Goal: Task Accomplishment & Management: Manage account settings

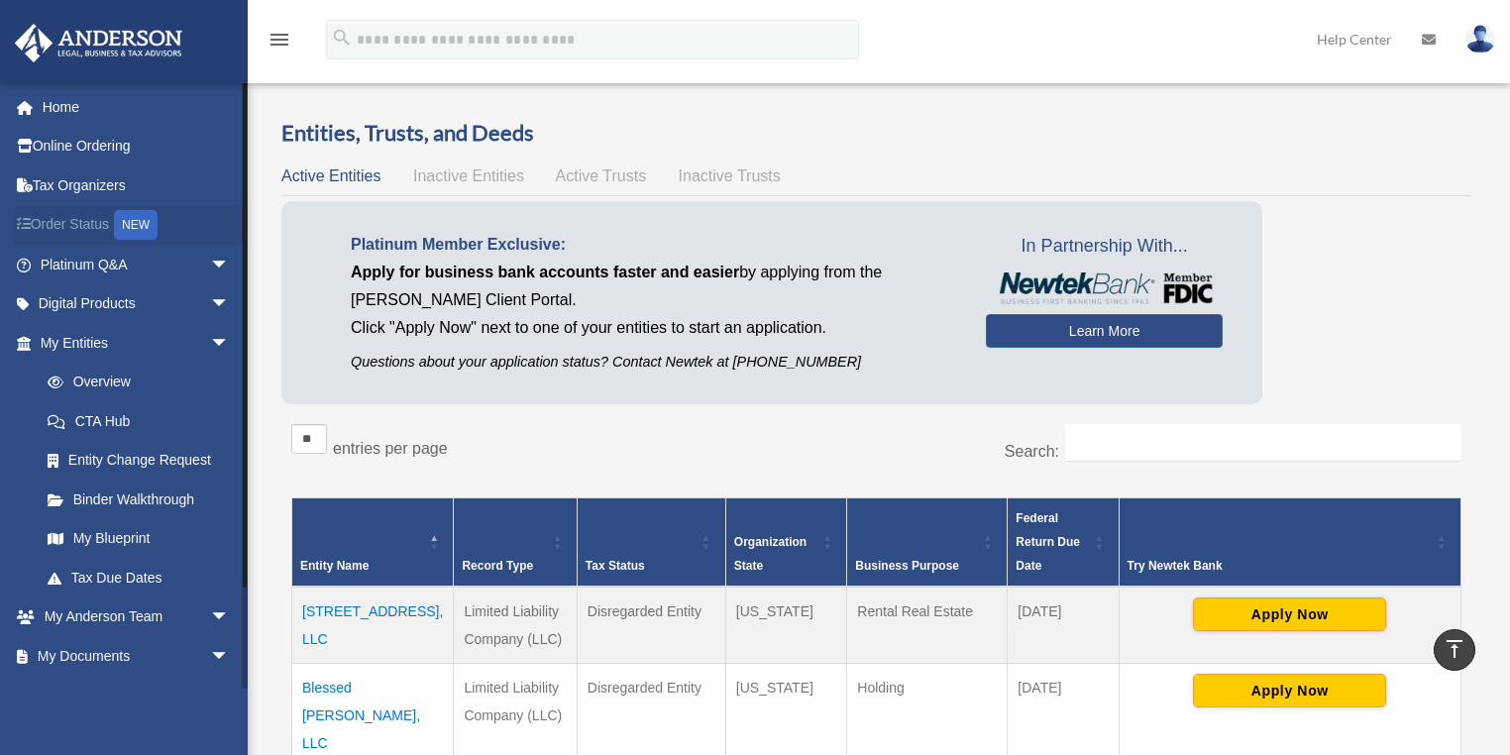
scroll to position [317, 0]
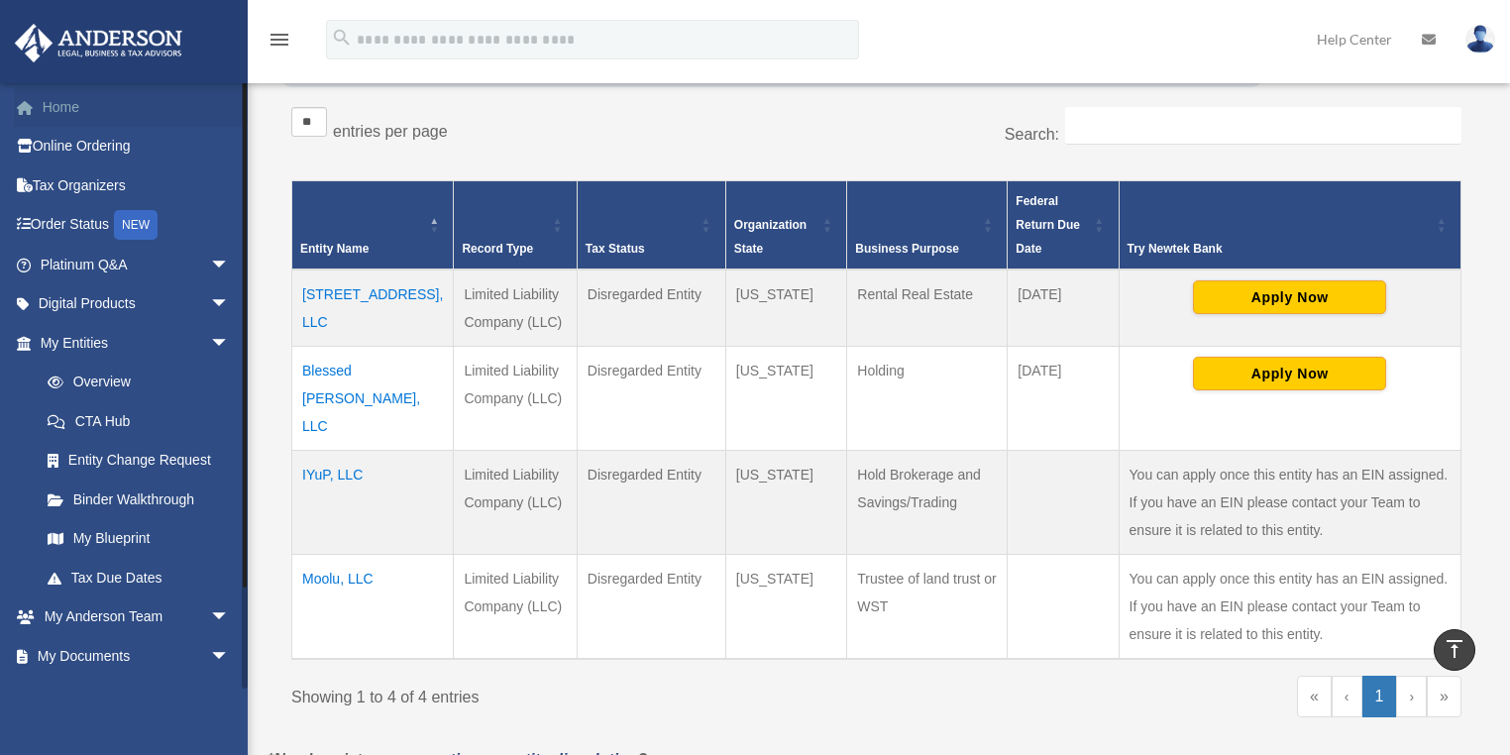
click at [69, 99] on link "Home" at bounding box center [137, 107] width 246 height 40
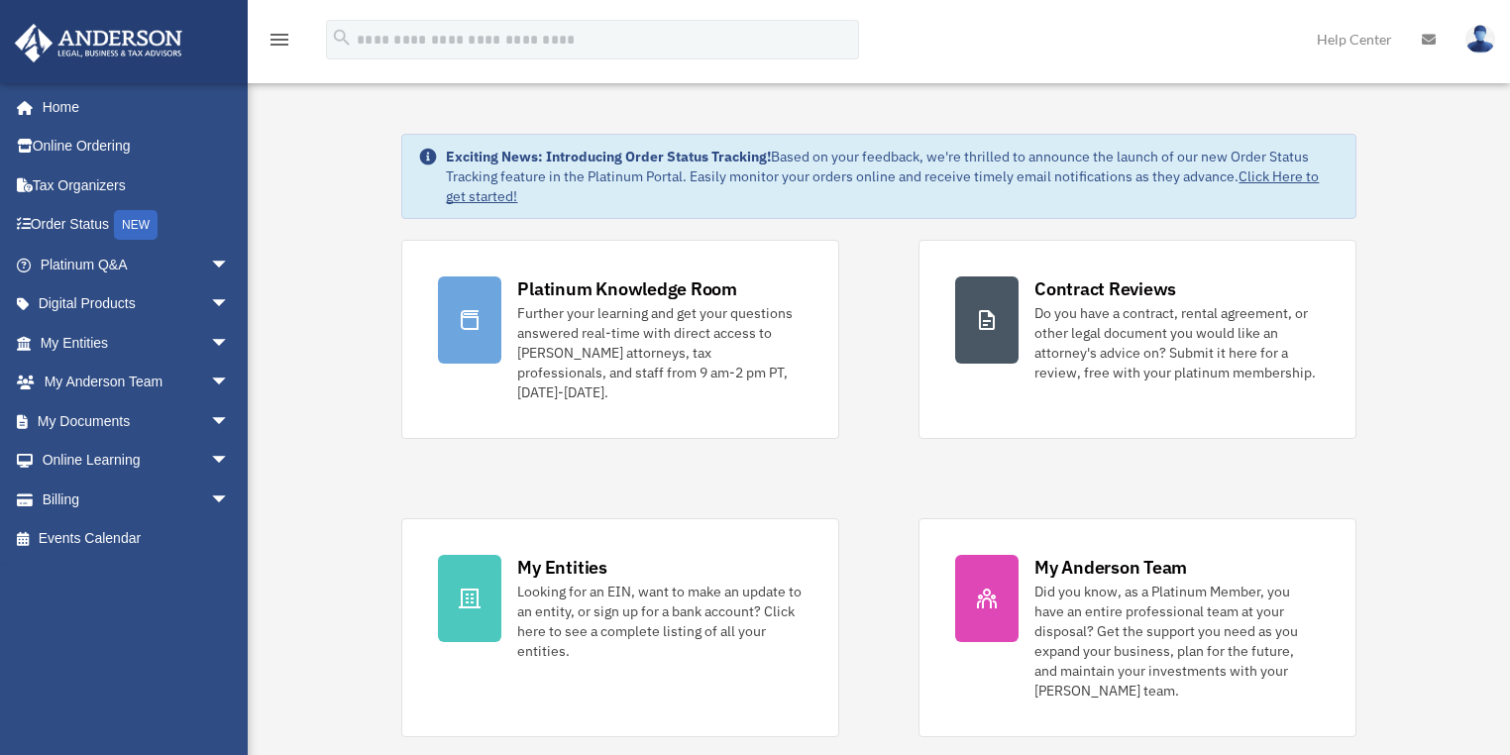
click at [1478, 52] on img at bounding box center [1480, 39] width 30 height 29
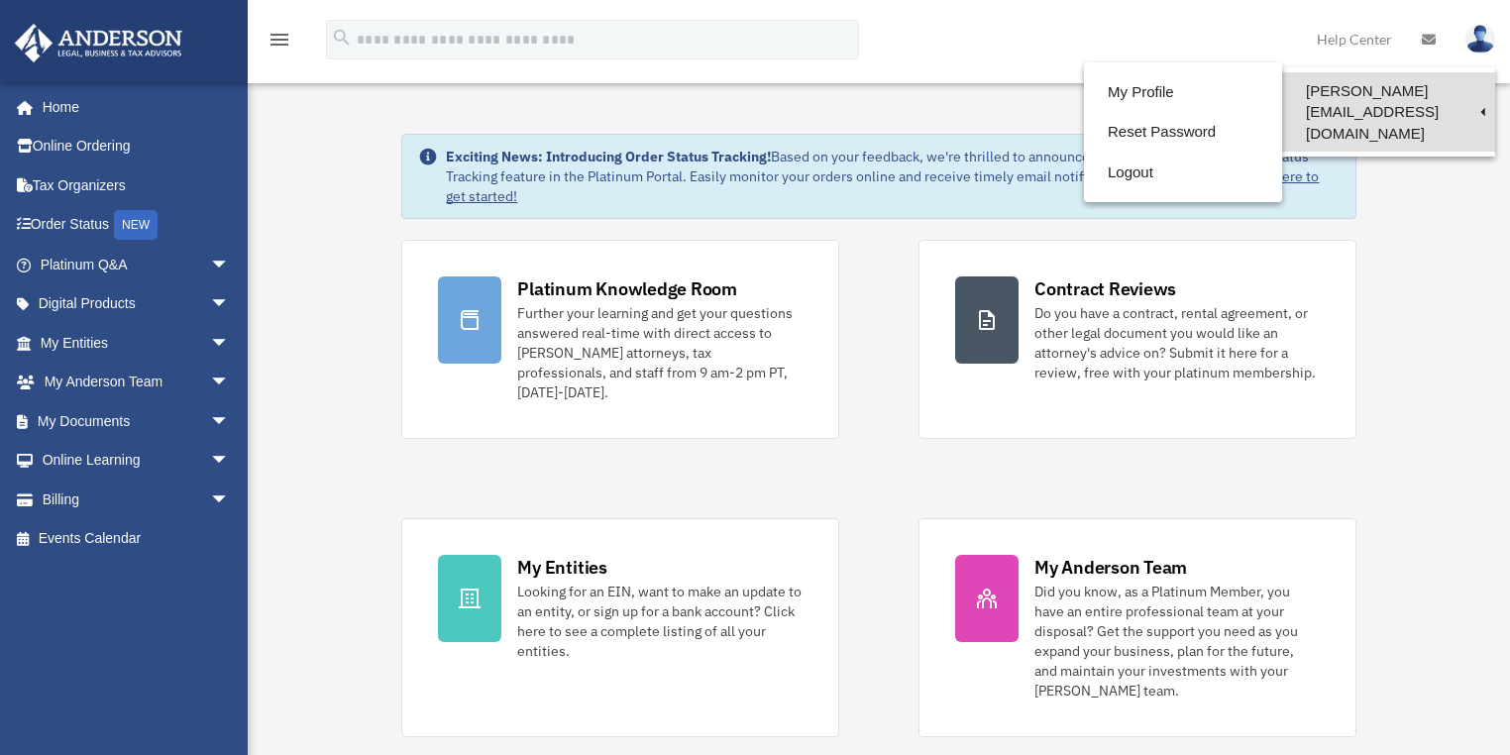
click at [1441, 95] on link "[PERSON_NAME][EMAIL_ADDRESS][DOMAIN_NAME]" at bounding box center [1388, 111] width 213 height 79
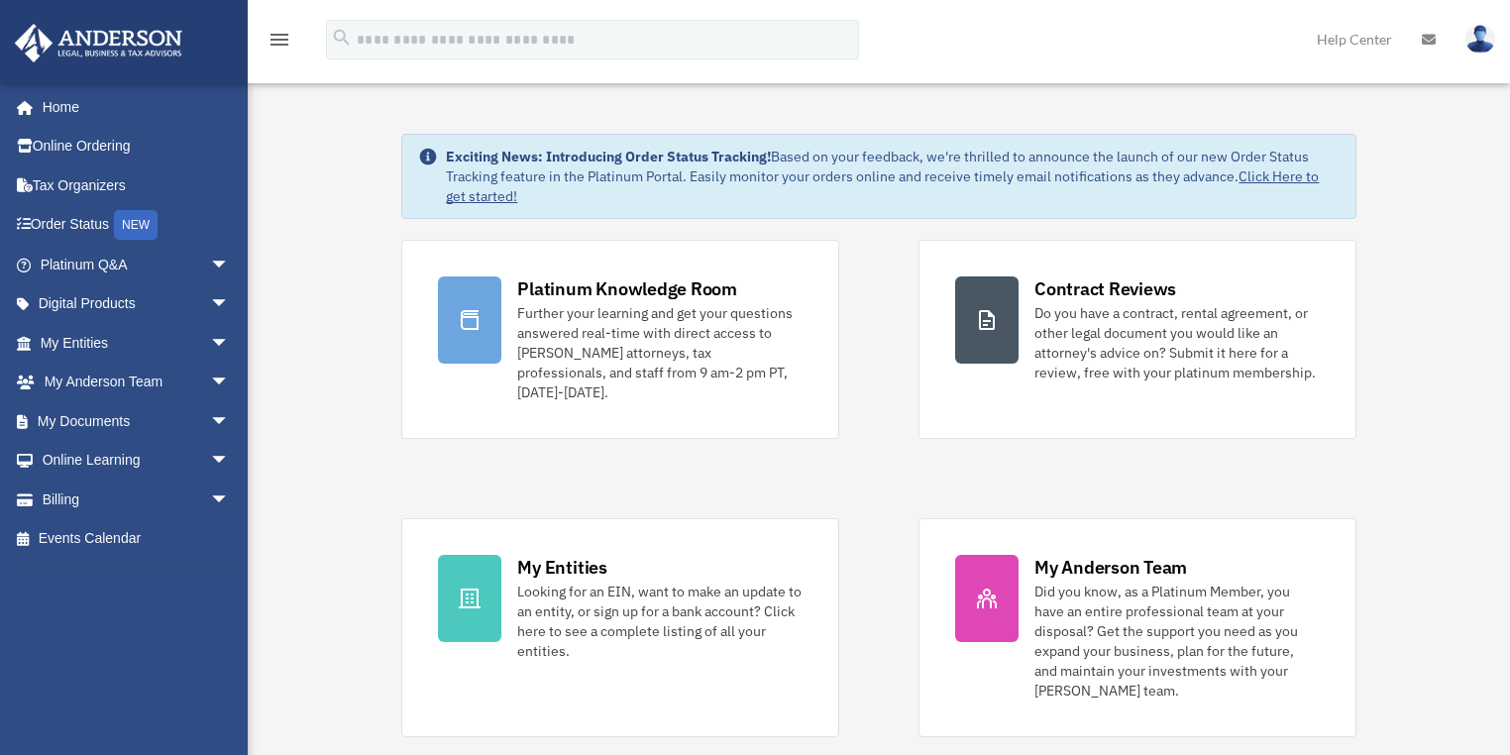
click at [1481, 34] on img at bounding box center [1480, 39] width 30 height 29
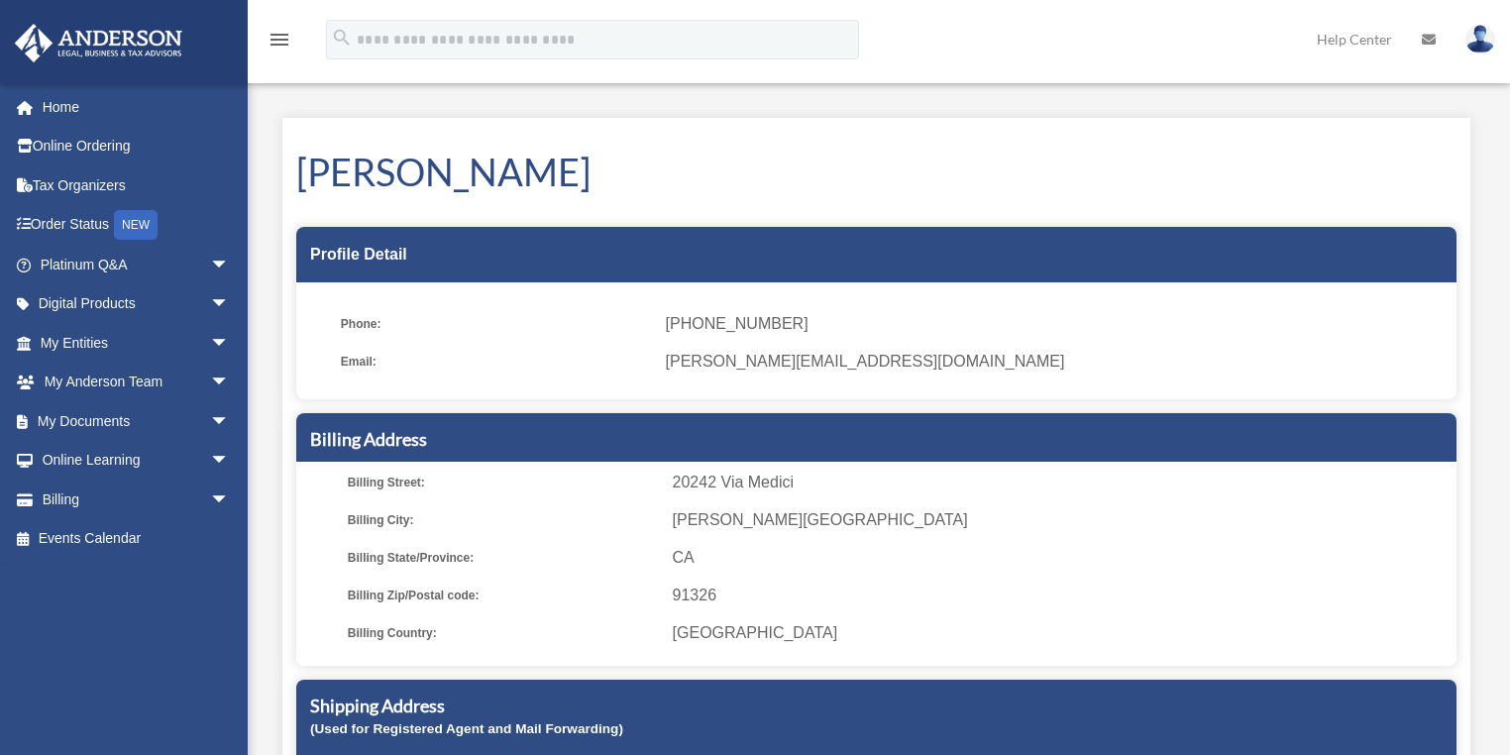
click at [1482, 36] on img at bounding box center [1480, 39] width 30 height 29
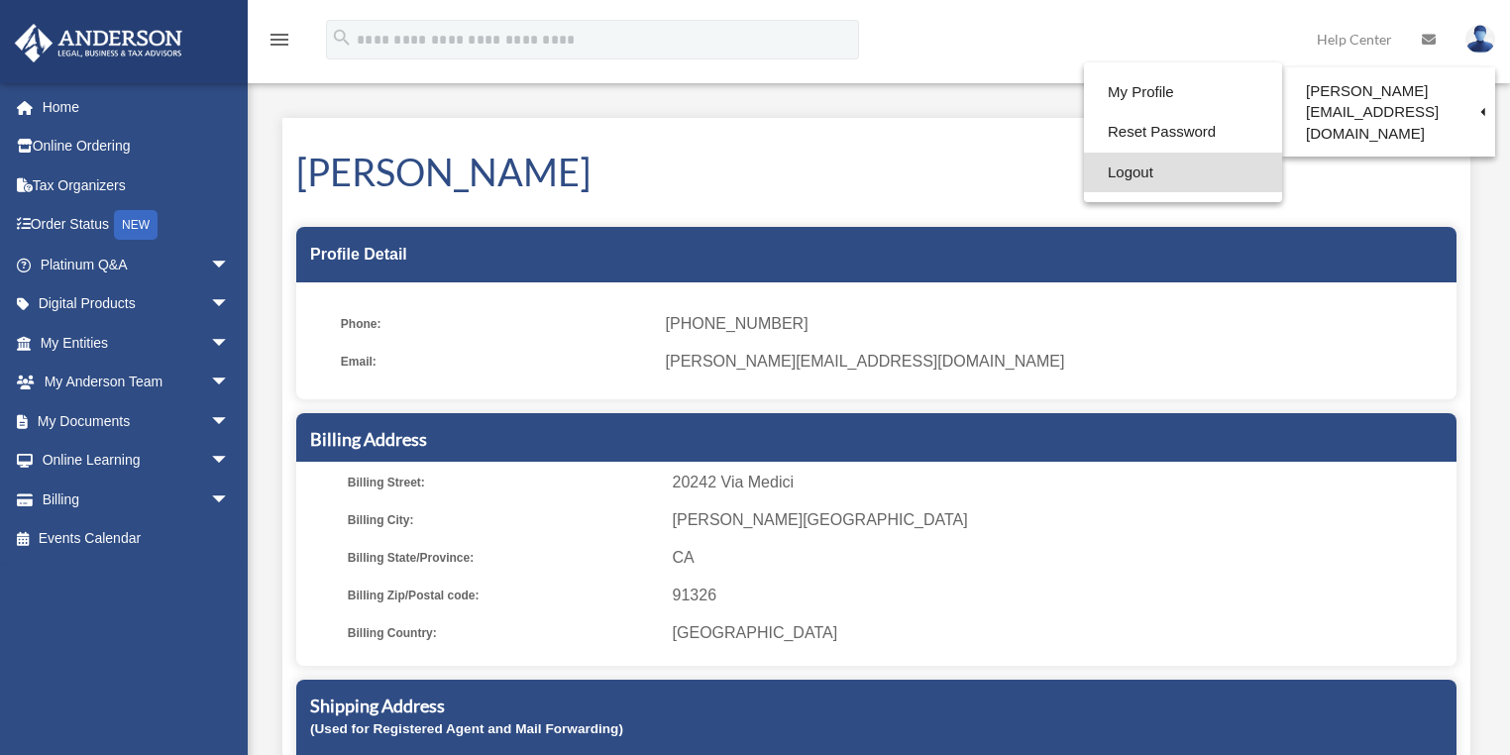
click at [1116, 174] on link "Logout" at bounding box center [1183, 173] width 198 height 41
